Goal: Transaction & Acquisition: Subscribe to service/newsletter

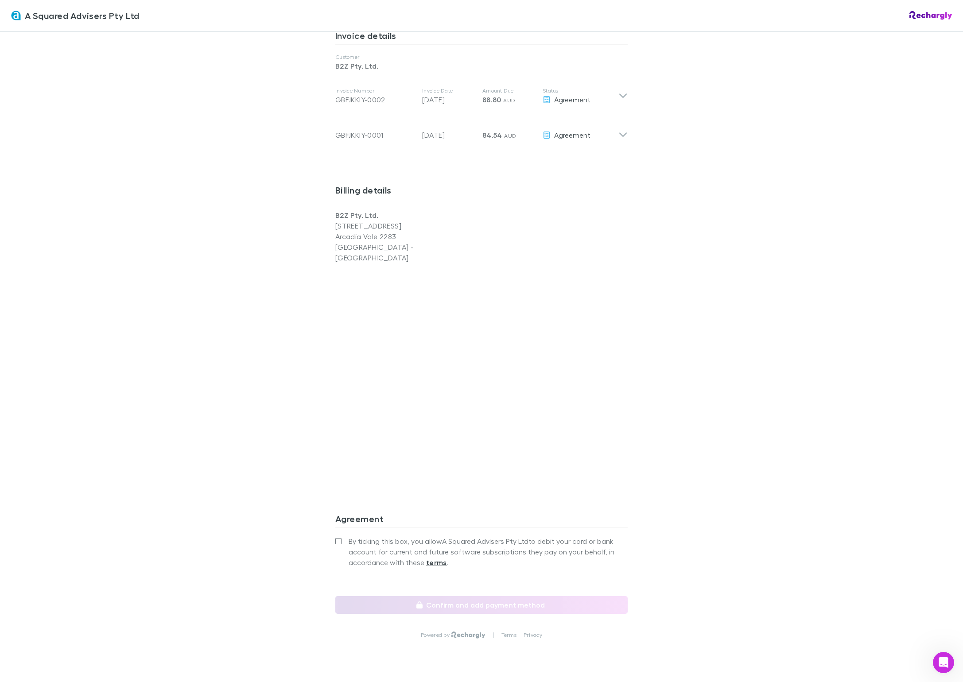
scroll to position [481, 0]
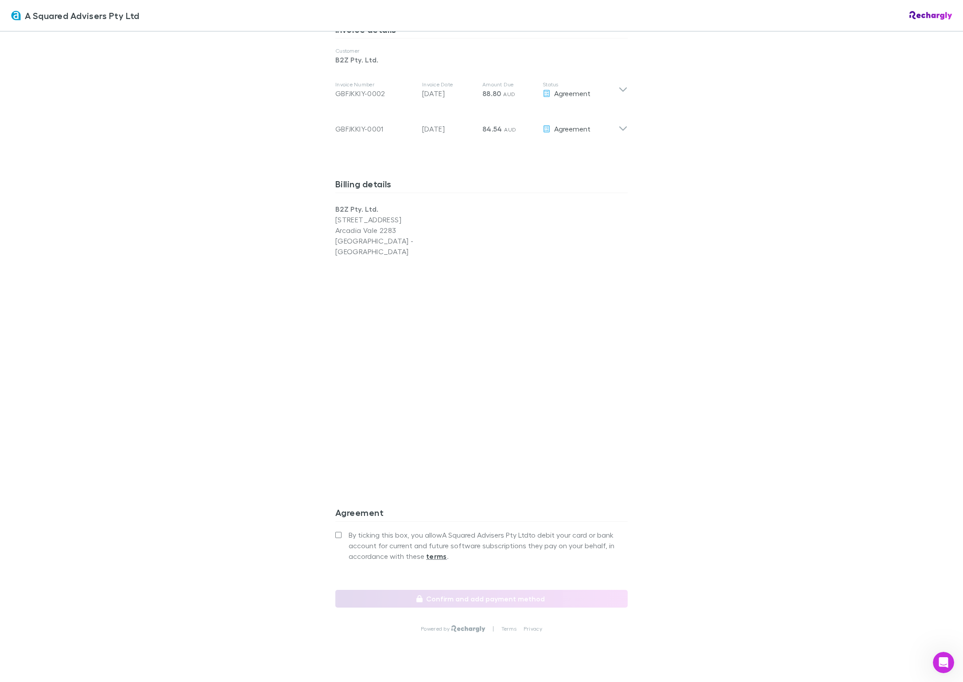
click at [331, 515] on div "A Squared Advisers Pty Ltd Software subscriptions agreement A Squared Advisers …" at bounding box center [481, 127] width 310 height 1153
click at [498, 590] on button "Confirm and add payment method" at bounding box center [481, 599] width 292 height 18
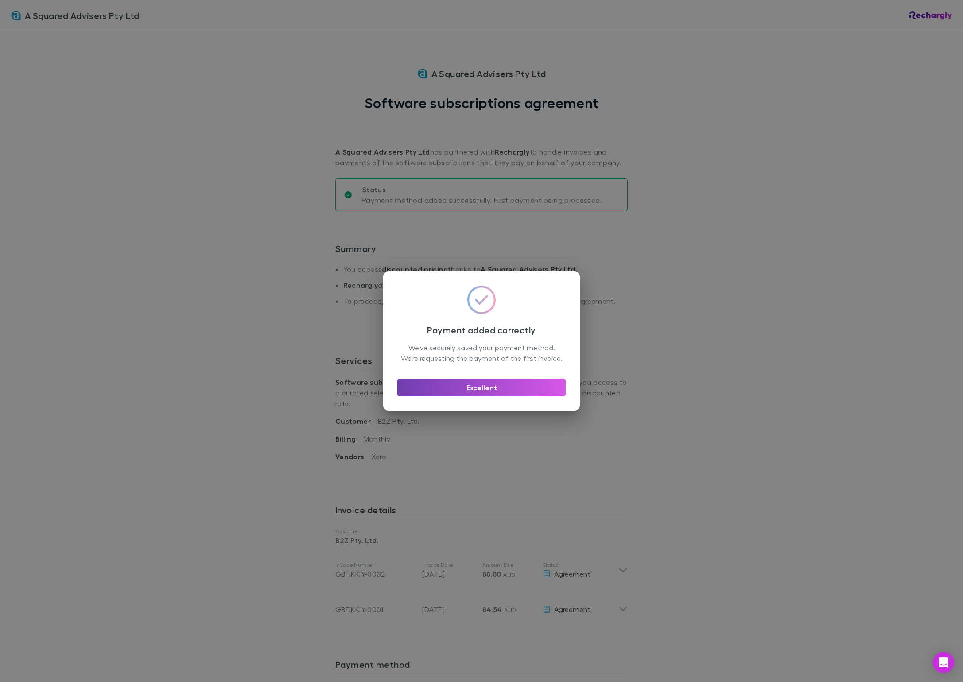
click at [489, 392] on button "Excellent" at bounding box center [481, 388] width 168 height 18
